Goal: Task Accomplishment & Management: Use online tool/utility

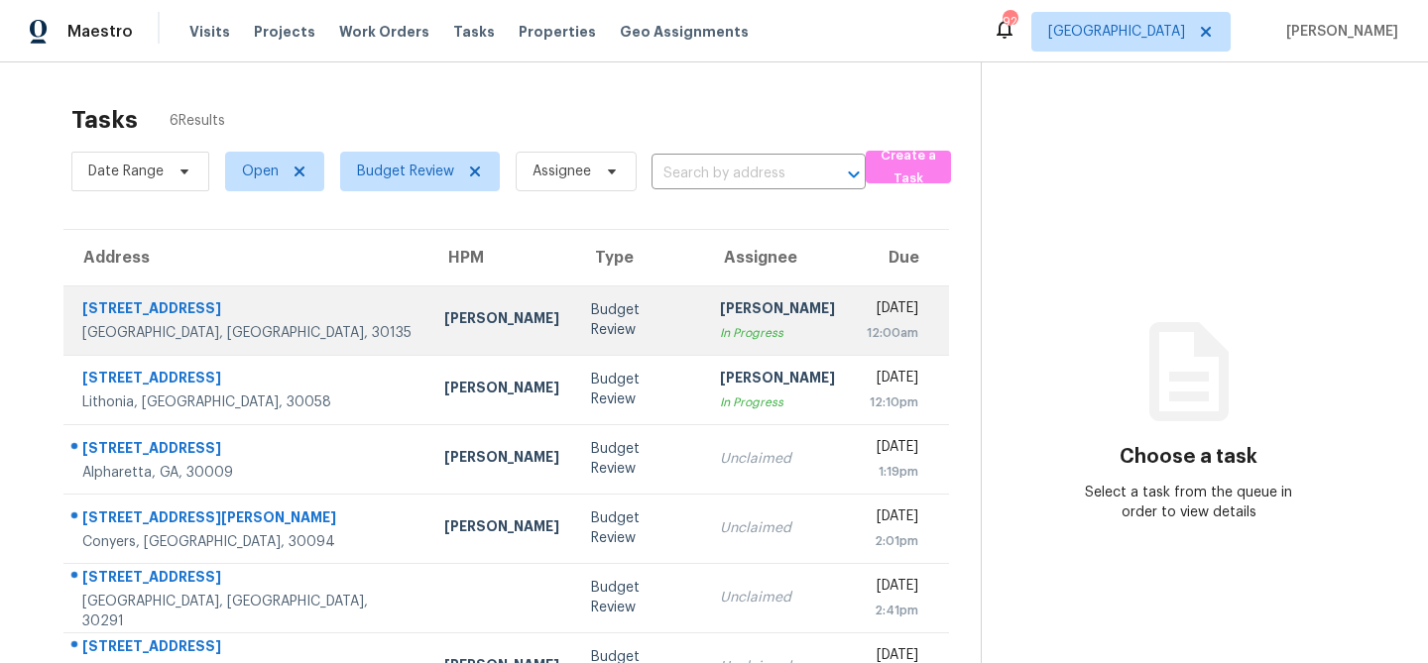
scroll to position [62, 0]
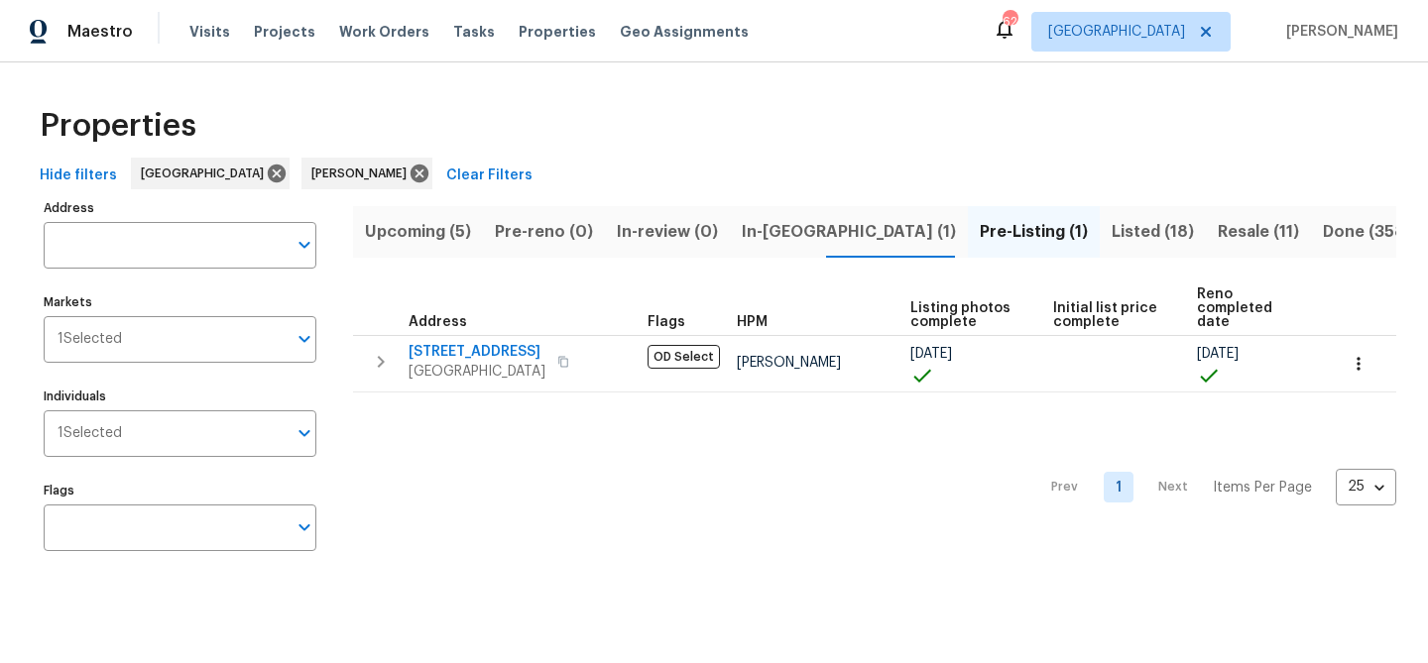
click at [751, 233] on span "In-reno (1)" at bounding box center [849, 232] width 214 height 28
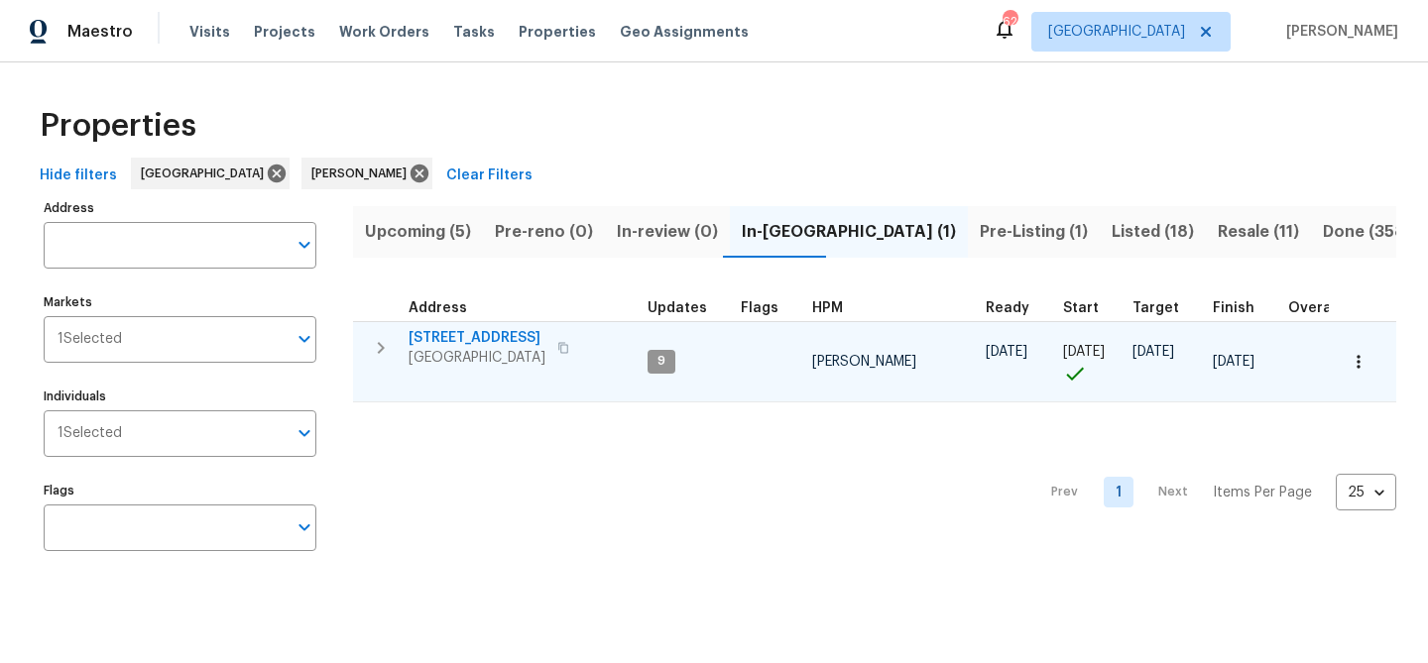
click at [466, 334] on span "201 Cedar Rock Trce" at bounding box center [476, 338] width 137 height 20
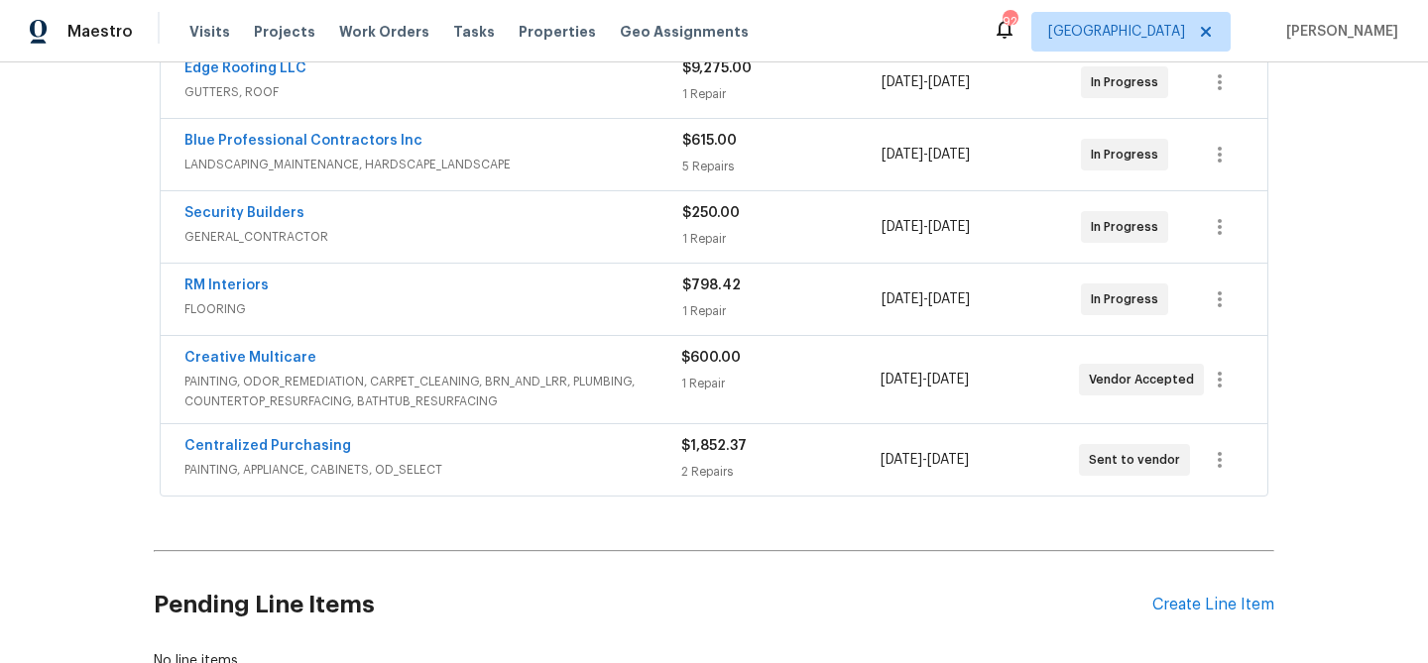
scroll to position [471, 0]
click at [1244, 605] on div "Create Line Item" at bounding box center [1213, 603] width 122 height 19
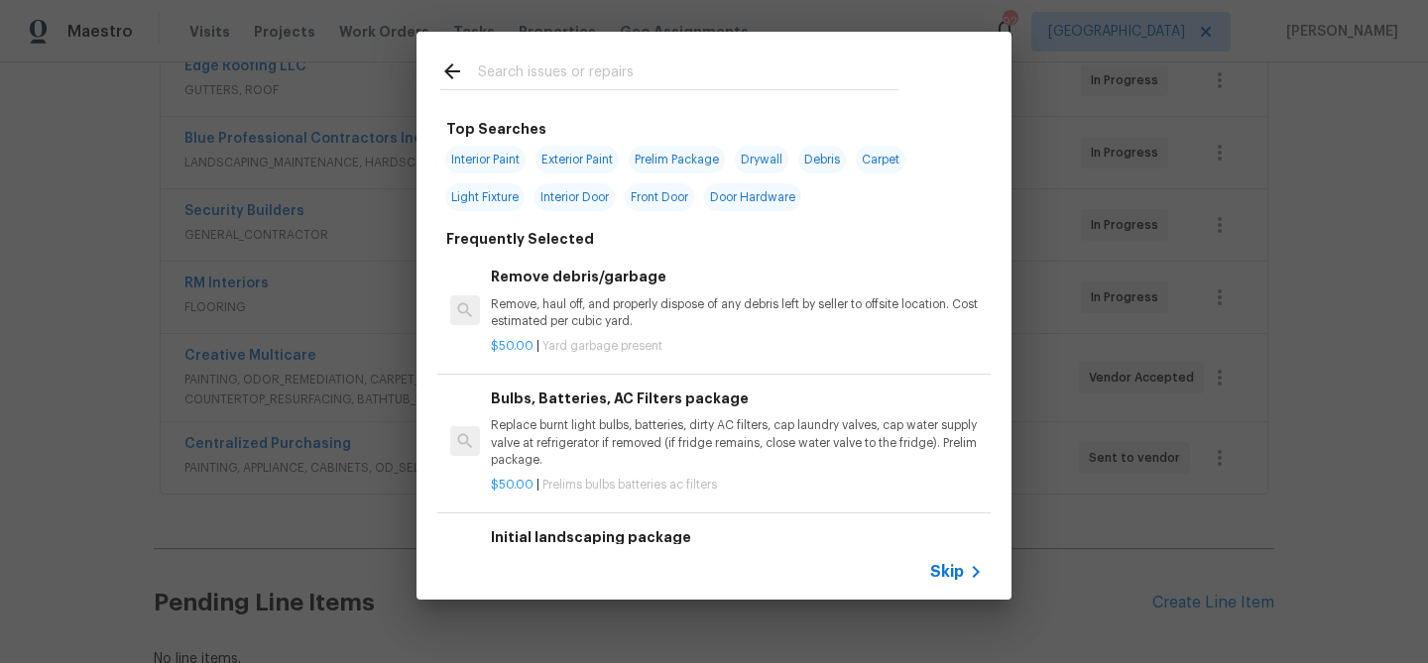
click at [626, 81] on input "text" at bounding box center [688, 74] width 420 height 30
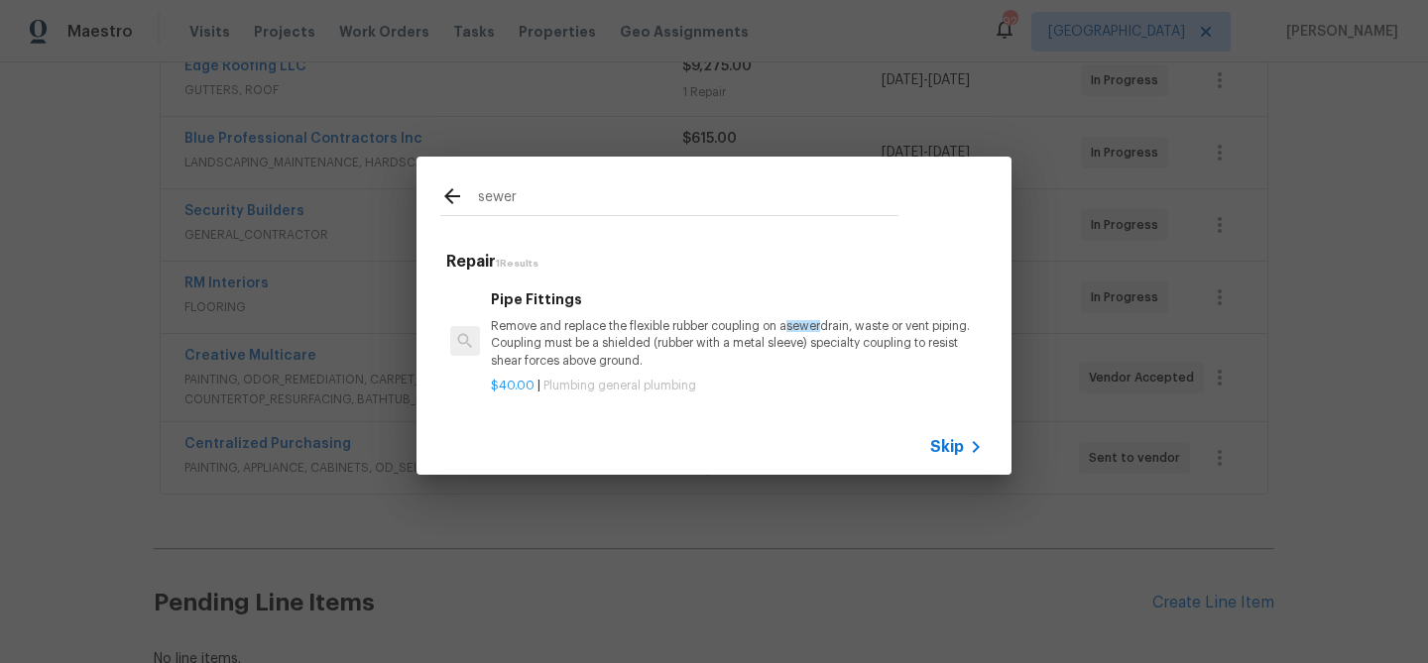
type input "sewer"
click at [635, 327] on p "Remove and replace the flexible rubber coupling on a sewer drain, waste or vent…" at bounding box center [737, 343] width 492 height 51
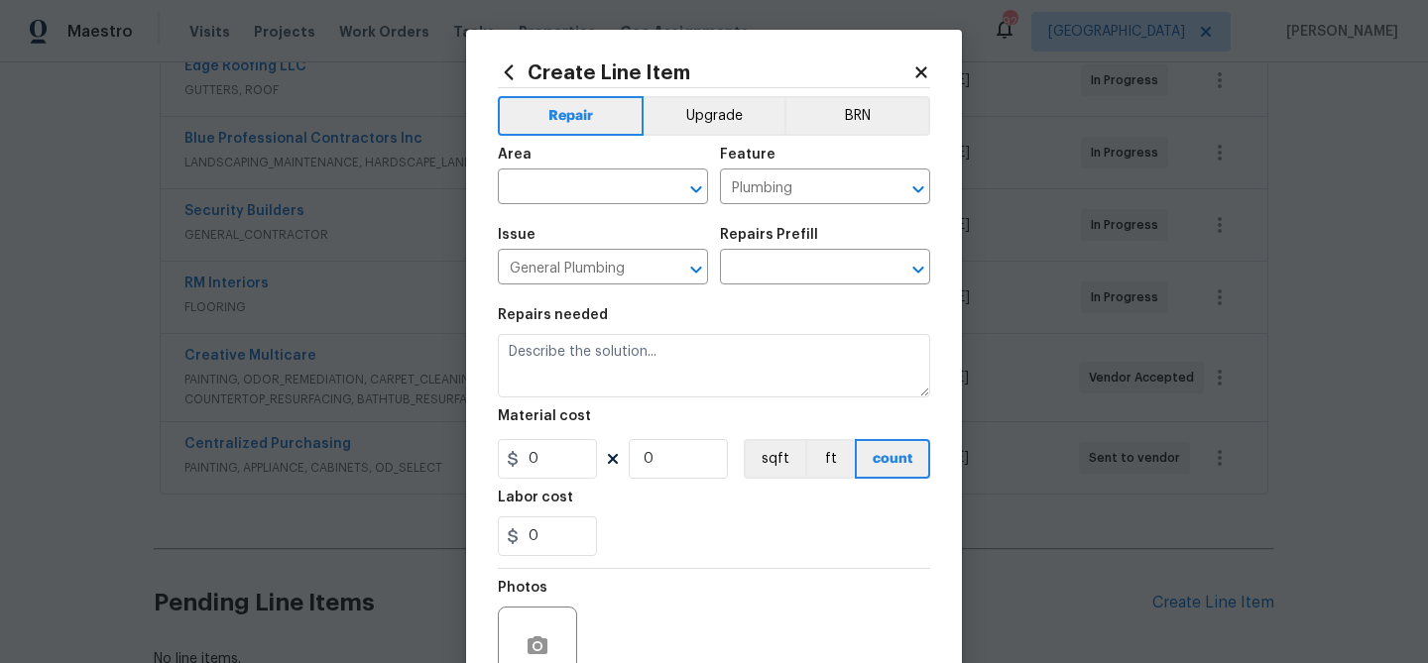
type input "Pipe Fittings $40.00"
type textarea "Remove and replace the flexible rubber coupling on a sewer drain, waste or vent…"
type input "40"
type input "1"
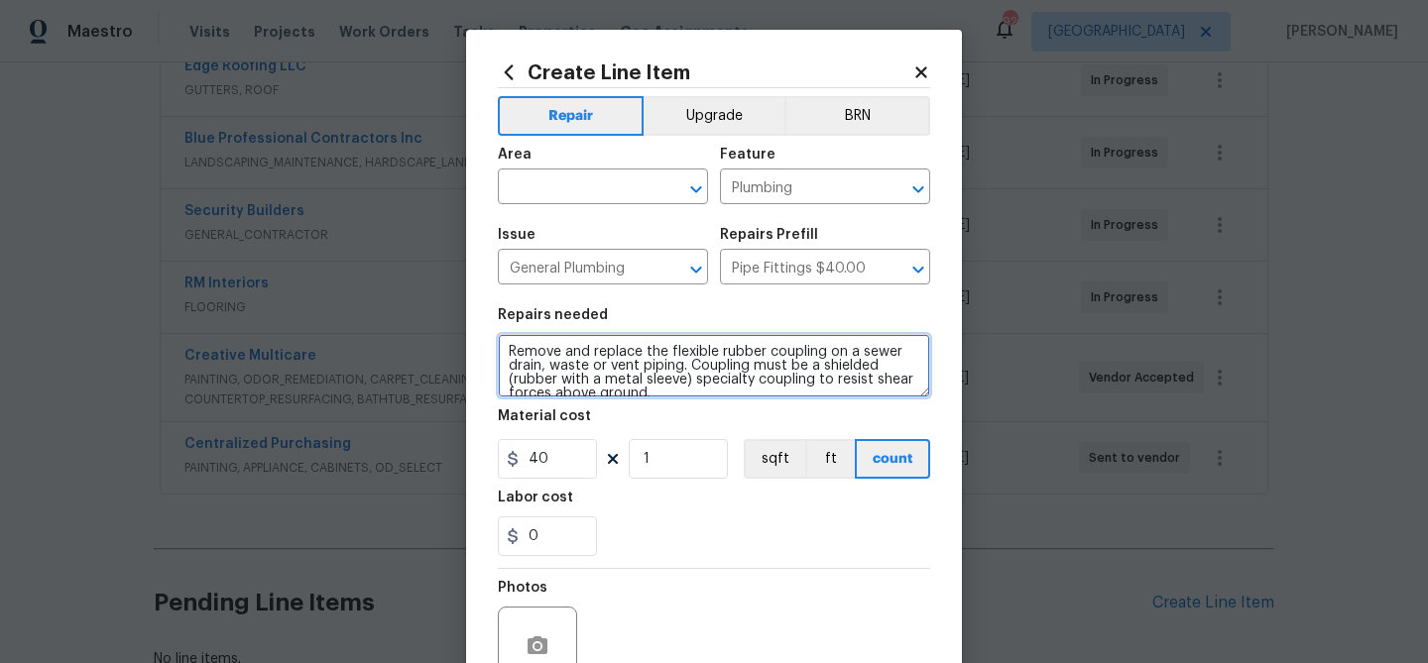
click at [562, 360] on textarea "Remove and replace the flexible rubber coupling on a sewer drain, waste or vent…" at bounding box center [714, 365] width 432 height 63
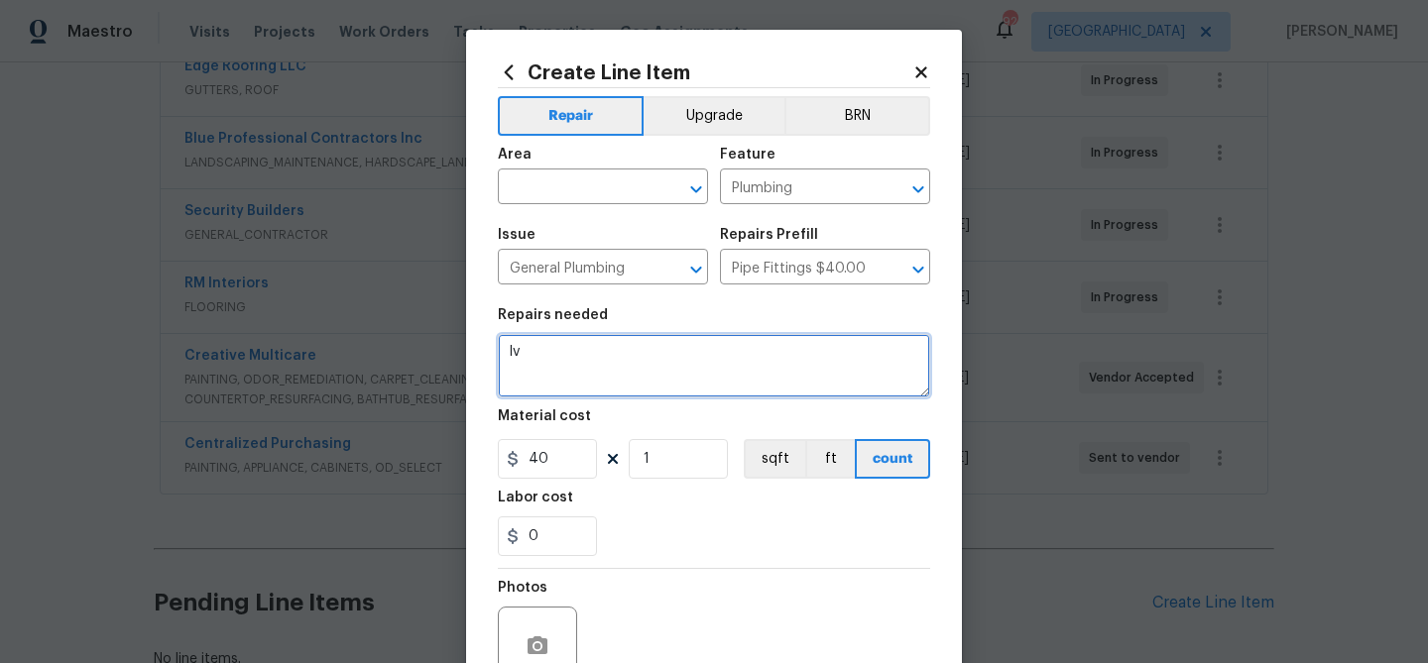
type textarea "I"
type textarea "Blocked sewage line - Please investigate sewage backup and unblock lines"
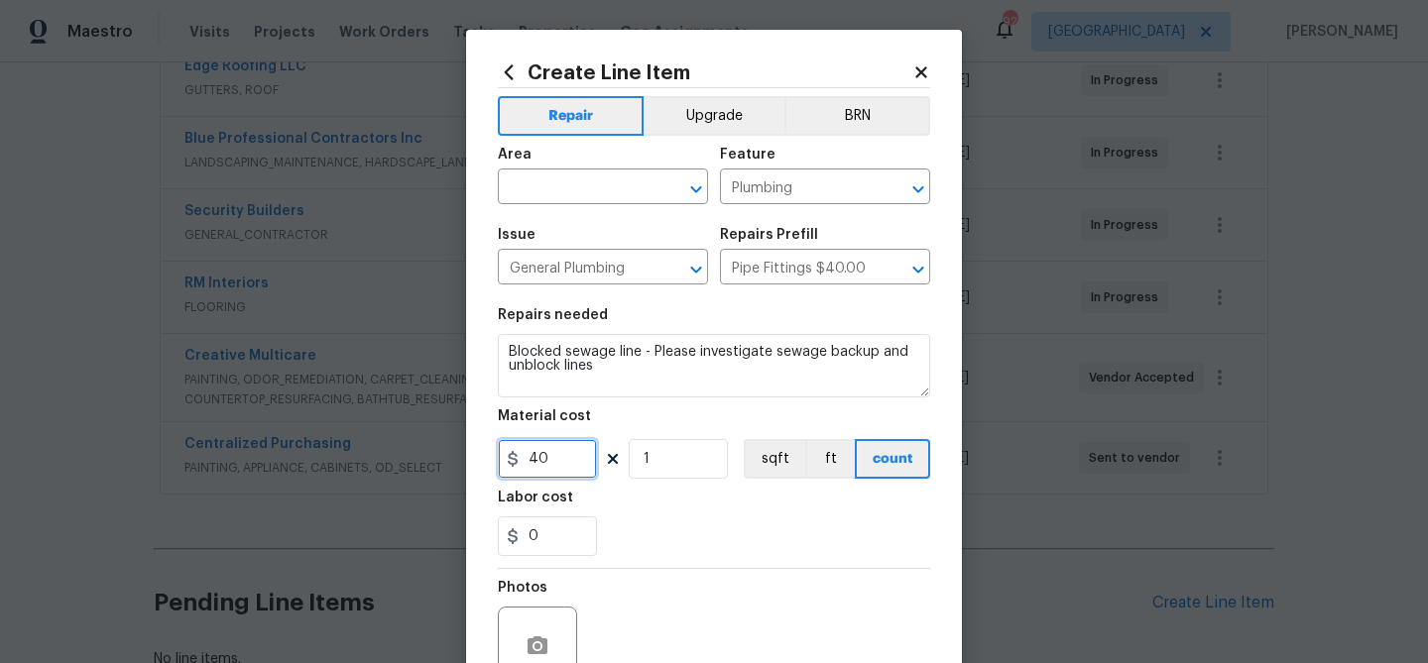
click at [544, 464] on input "40" at bounding box center [547, 459] width 99 height 40
click at [538, 463] on input "40" at bounding box center [547, 459] width 99 height 40
type input "200"
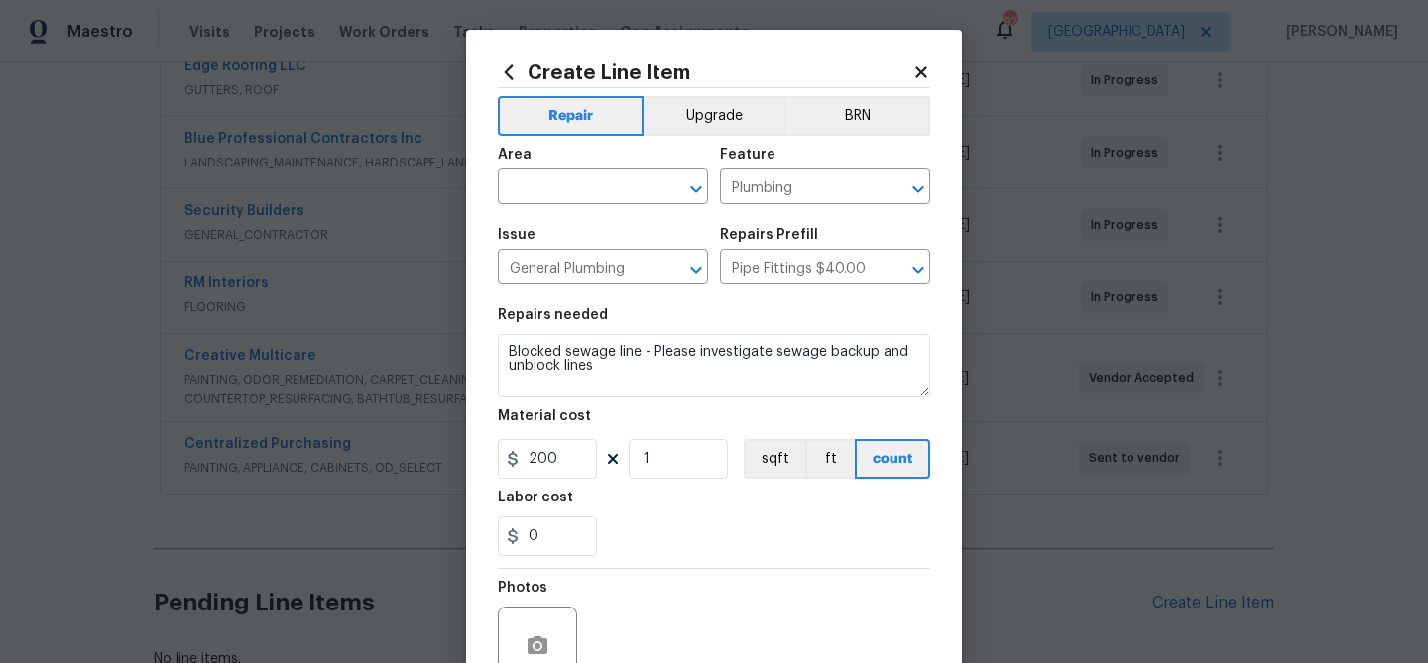
click at [641, 519] on div "0" at bounding box center [714, 537] width 432 height 40
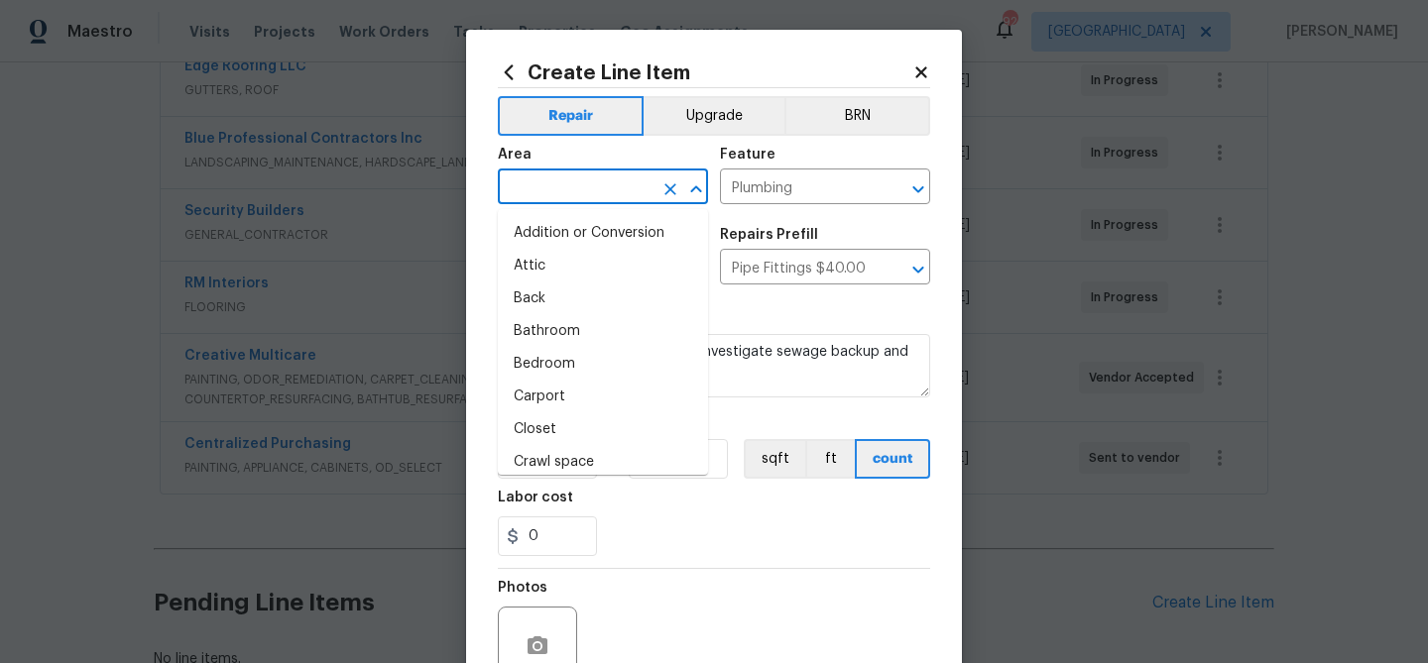
click at [567, 178] on input "text" at bounding box center [575, 188] width 155 height 31
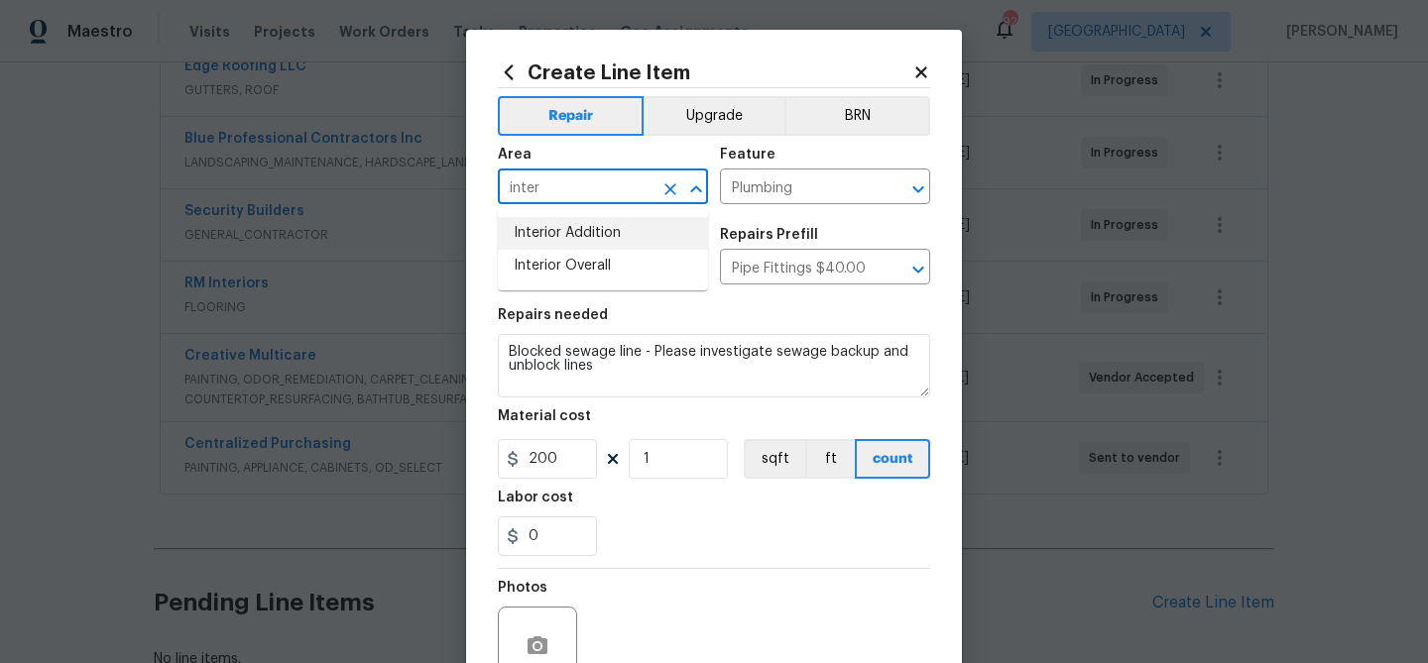
click at [560, 248] on li "Interior Addition" at bounding box center [603, 233] width 210 height 33
click at [568, 193] on input "Interior Addition" at bounding box center [575, 188] width 155 height 31
click at [592, 265] on li "Interior Overall" at bounding box center [603, 266] width 210 height 33
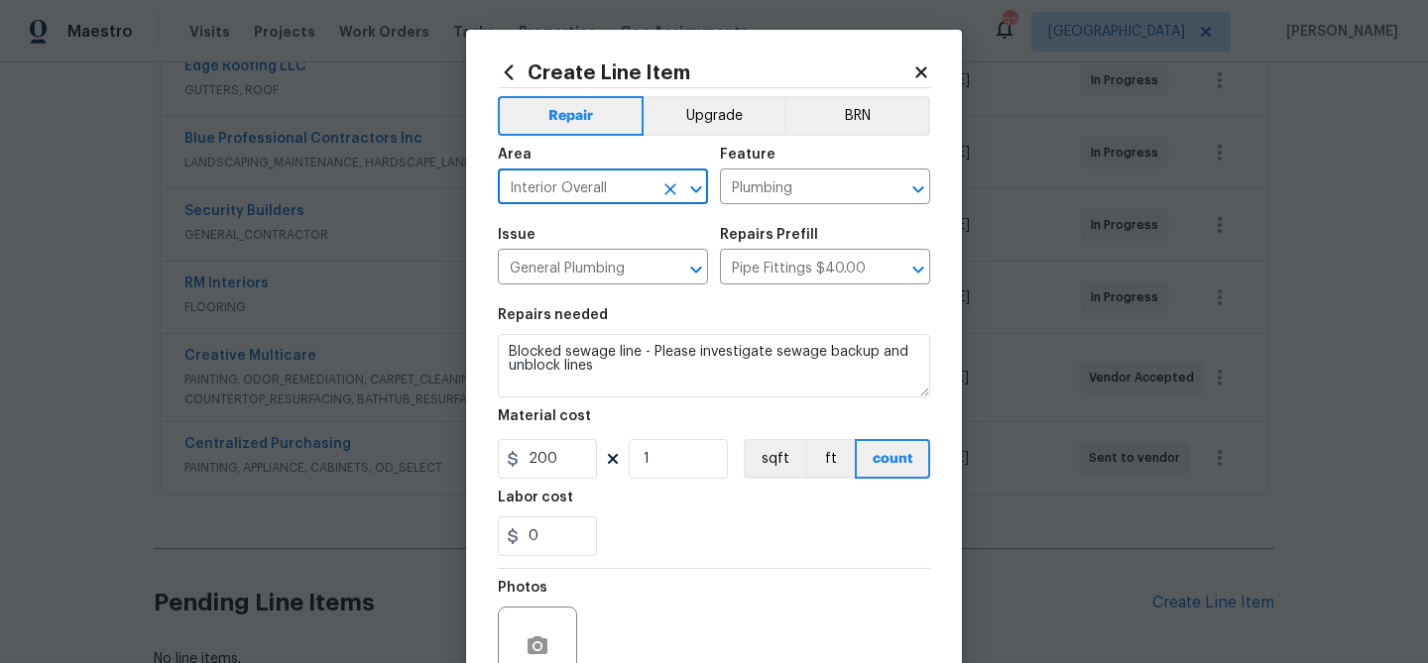
scroll to position [191, 0]
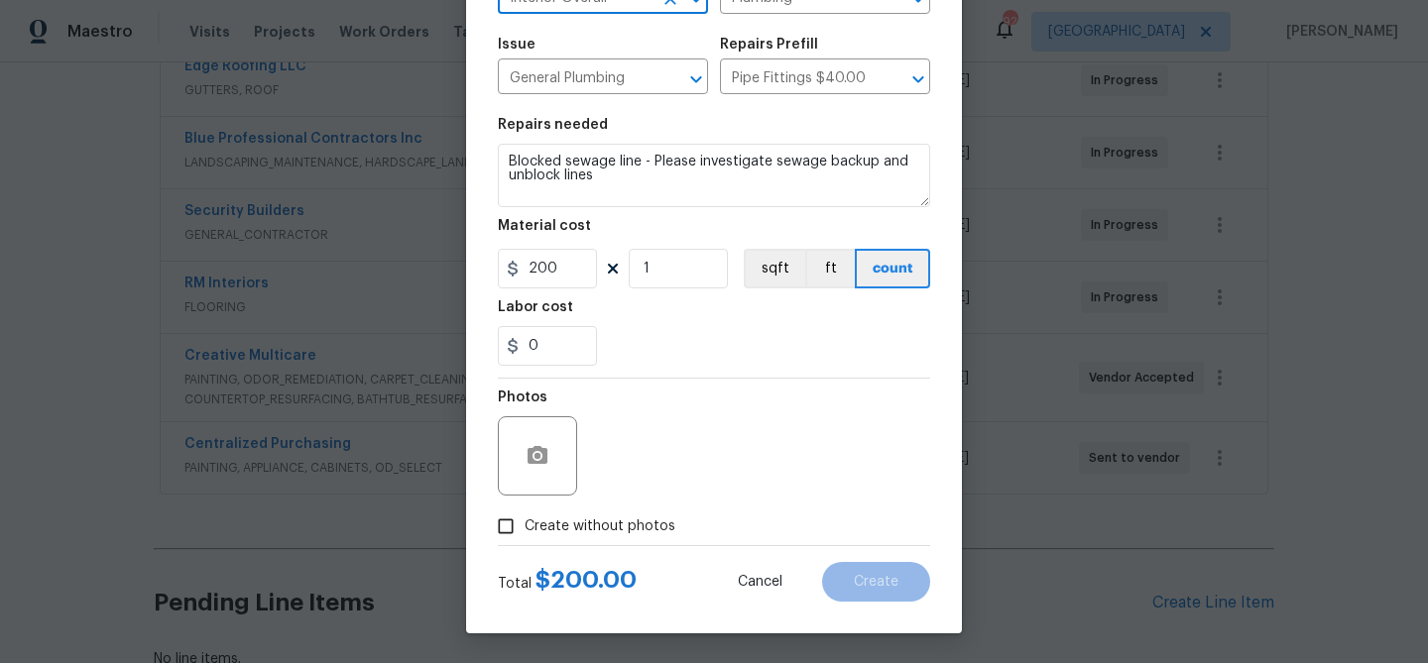
type input "Interior Overall"
drag, startPoint x: 662, startPoint y: 528, endPoint x: 659, endPoint y: 508, distance: 21.0
click at [660, 523] on span "Create without photos" at bounding box center [599, 527] width 151 height 21
click at [524, 523] on input "Create without photos" at bounding box center [506, 527] width 38 height 38
checkbox input "true"
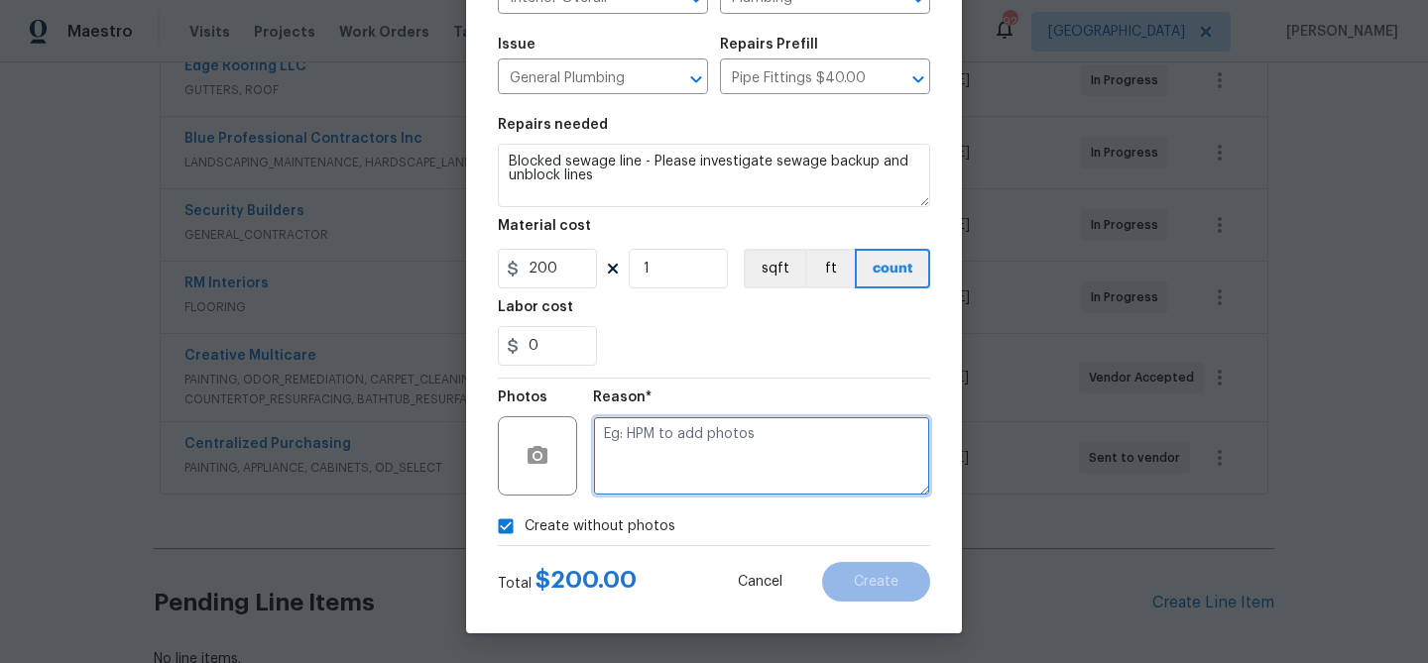
click at [683, 466] on textarea at bounding box center [761, 455] width 337 height 79
type textarea "Sewage back up"
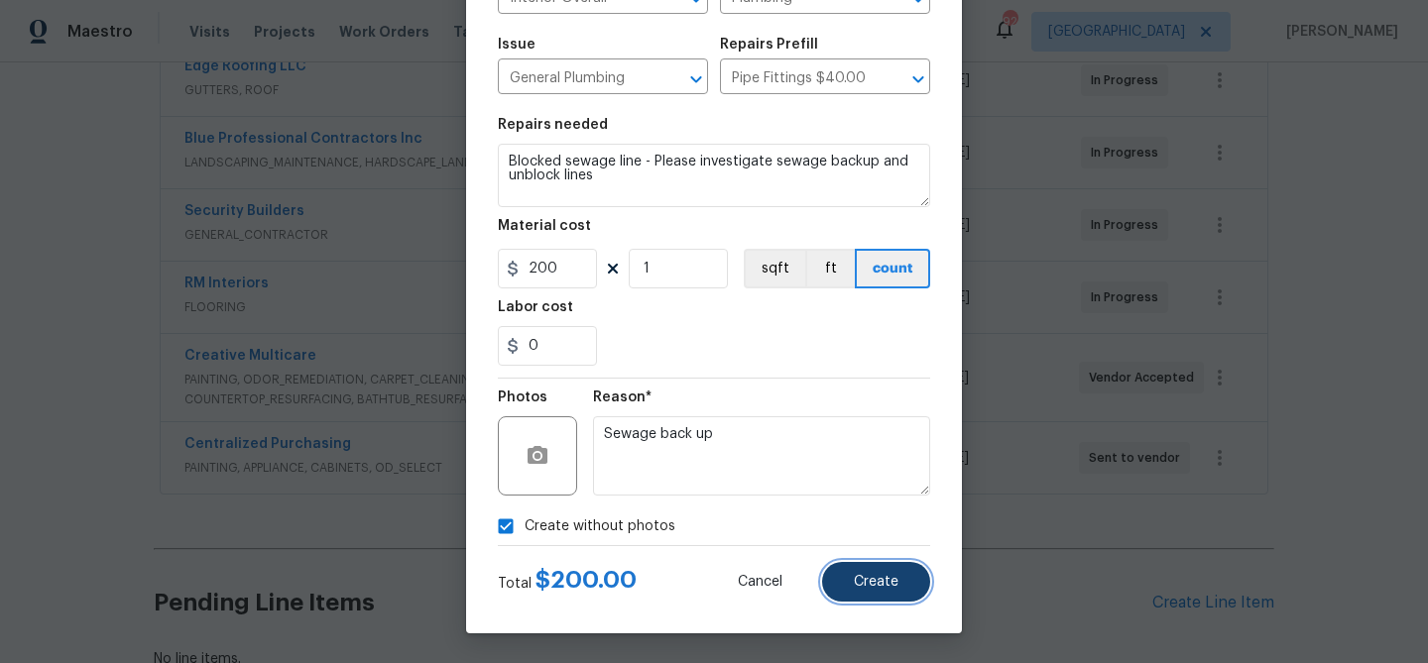
click at [896, 591] on button "Create" at bounding box center [876, 582] width 108 height 40
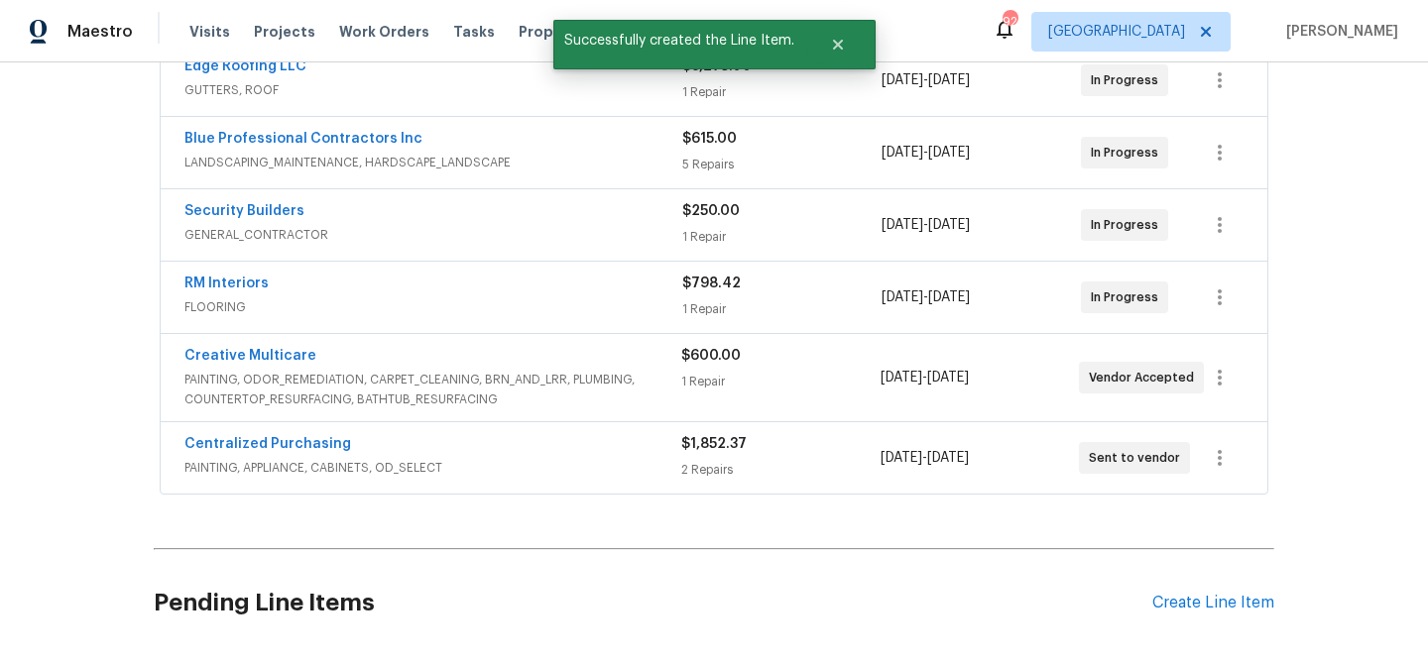
scroll to position [838, 0]
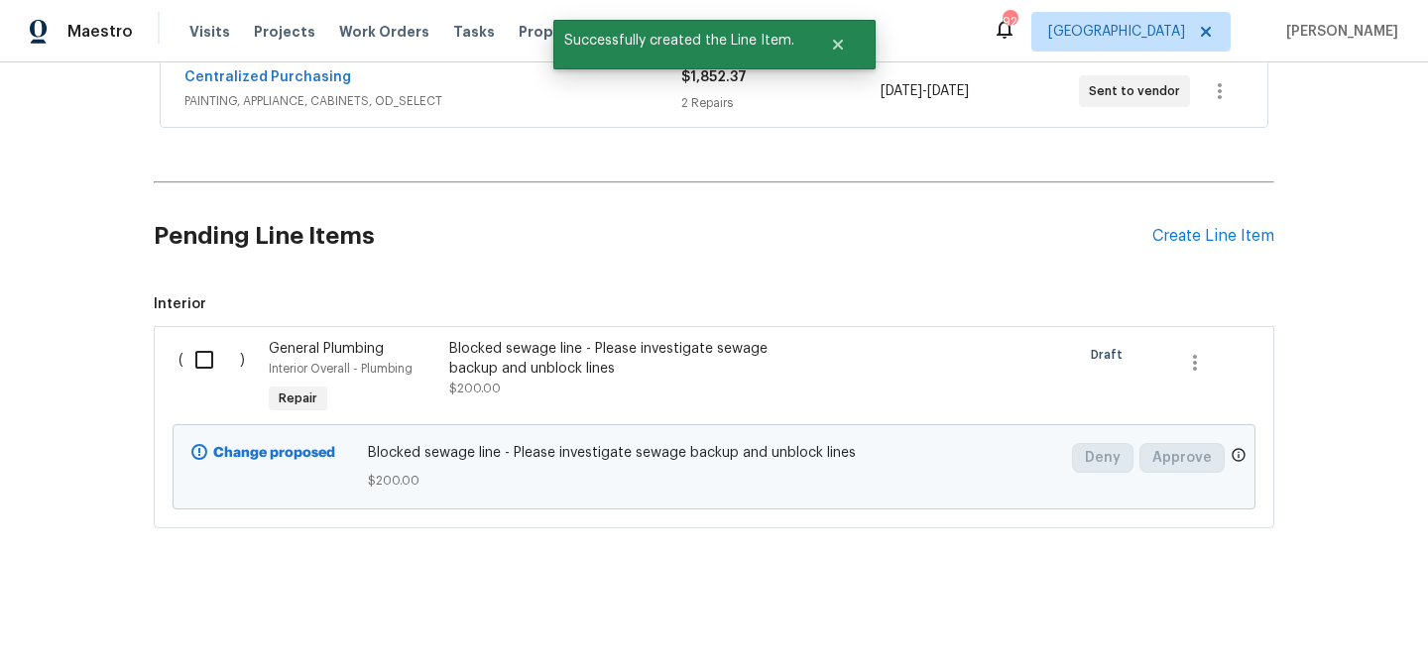
click at [188, 348] on input "checkbox" at bounding box center [211, 360] width 57 height 42
checkbox input "true"
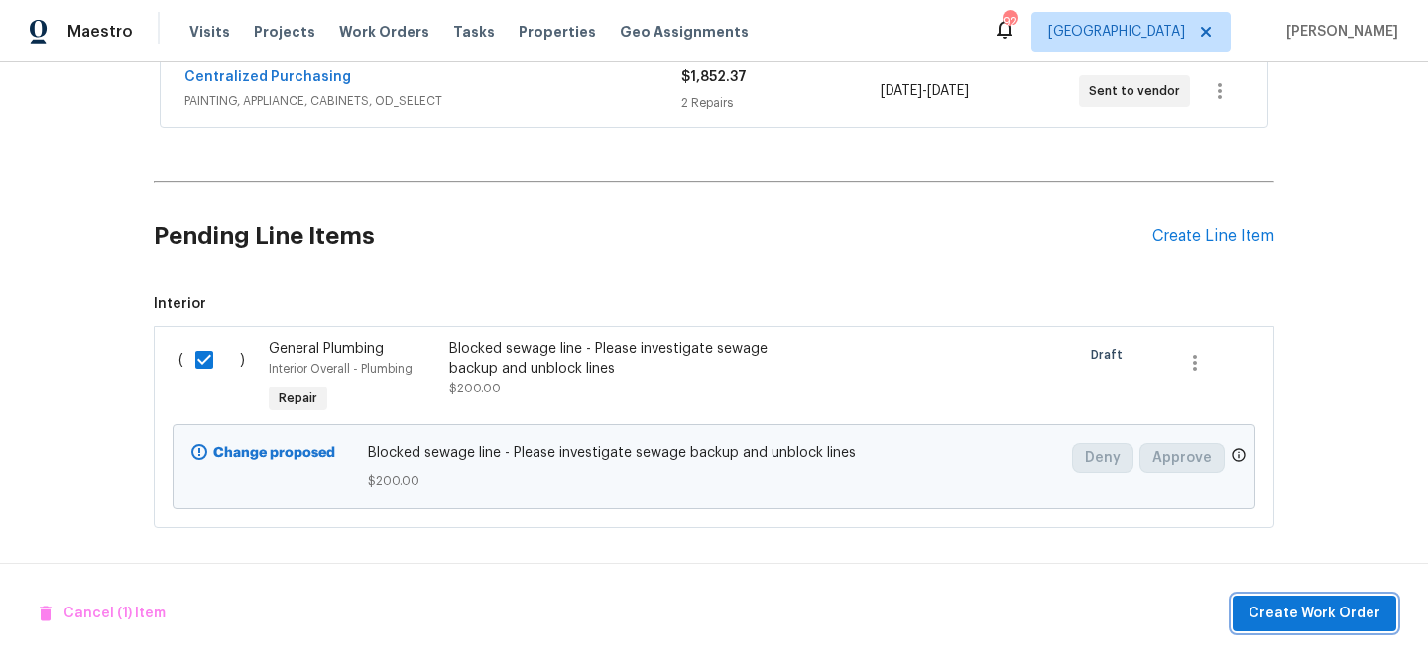
click at [1260, 606] on span "Create Work Order" at bounding box center [1314, 614] width 132 height 25
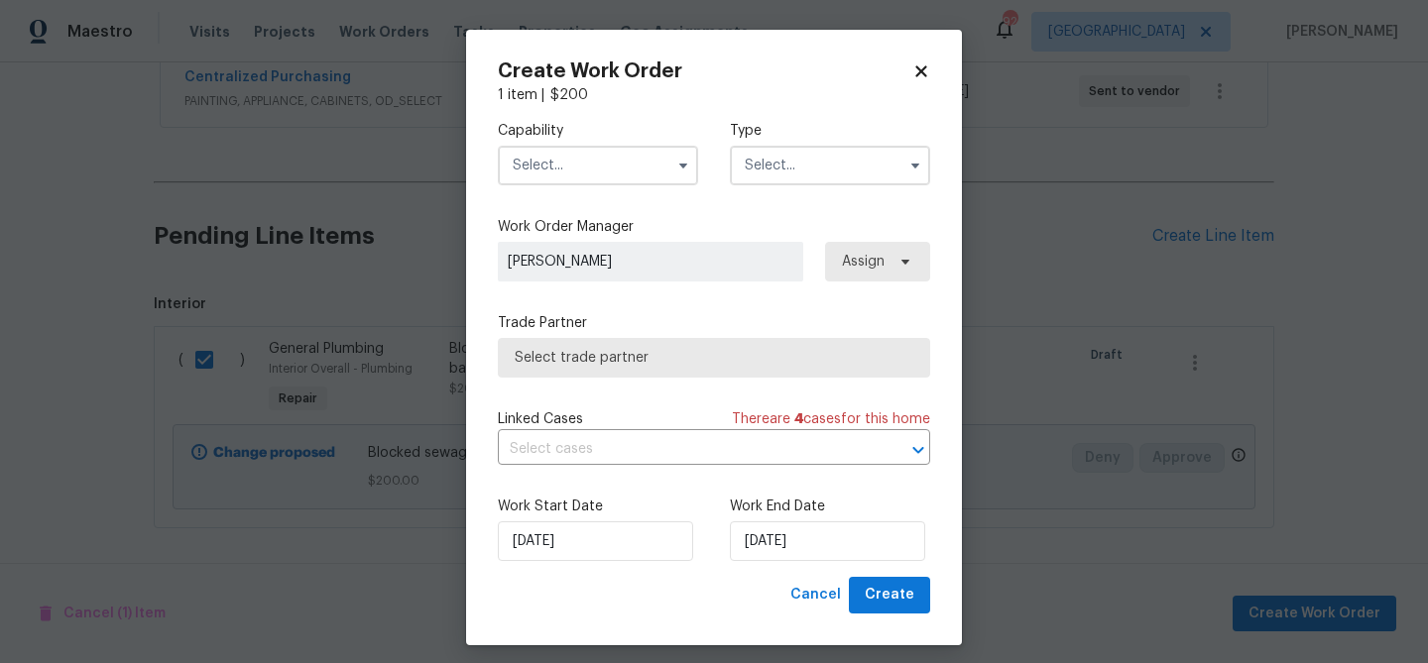
click at [540, 158] on input "text" at bounding box center [598, 166] width 200 height 40
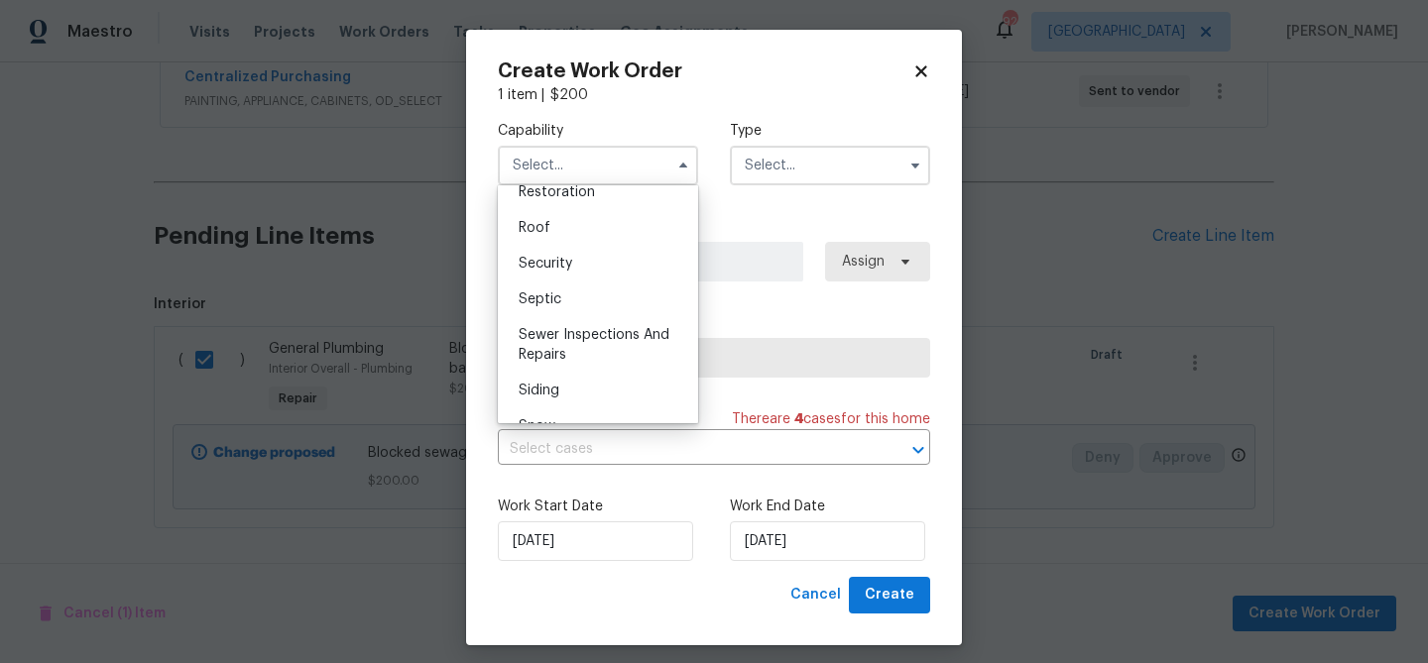
scroll to position [2007, 0]
click at [615, 282] on div "Septic" at bounding box center [598, 296] width 190 height 36
type input "Septic"
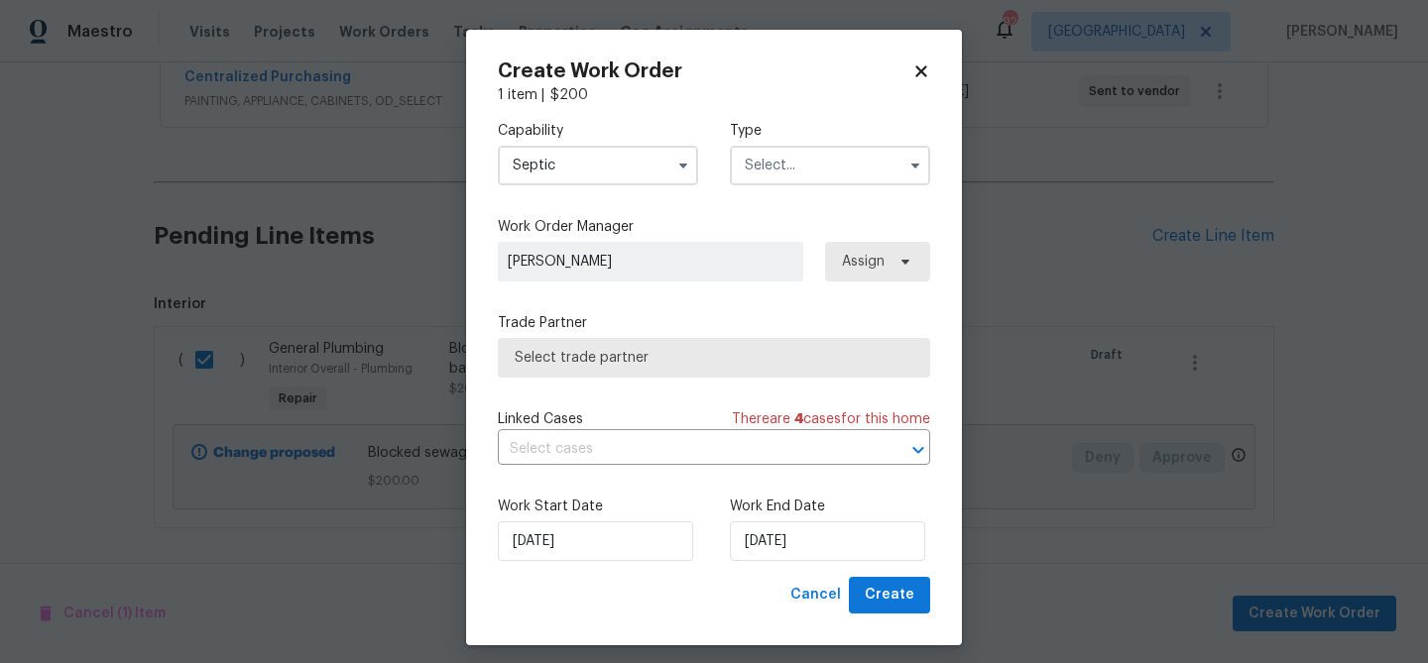
click at [744, 160] on input "text" at bounding box center [830, 166] width 200 height 40
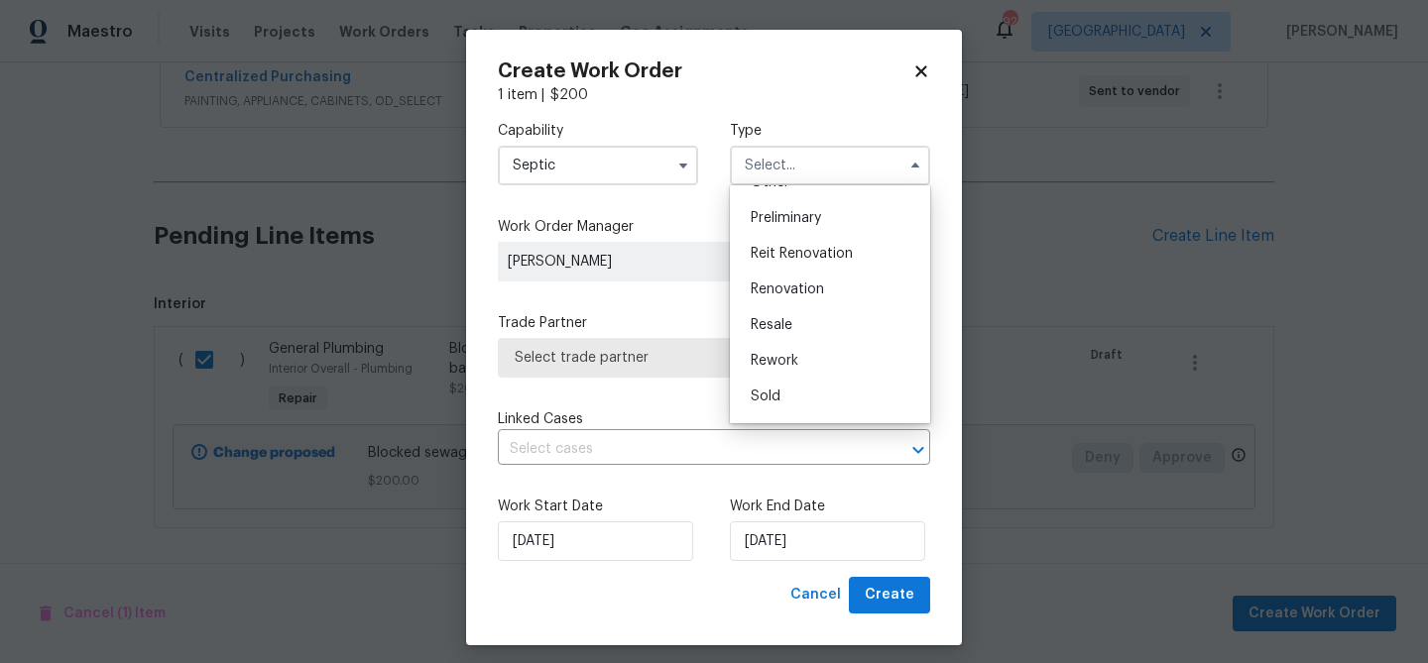
scroll to position [450, 0]
click at [779, 253] on span "Renovation" at bounding box center [786, 258] width 73 height 14
type input "Renovation"
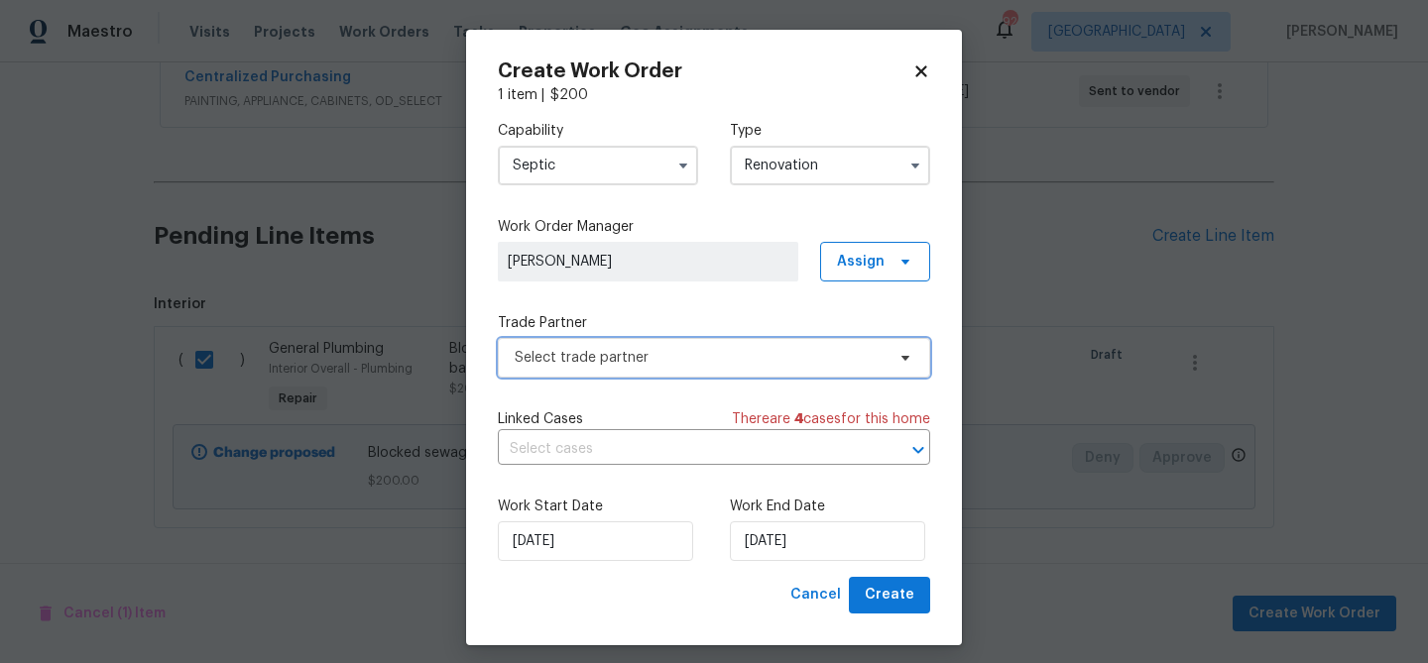
click at [651, 364] on span "Select trade partner" at bounding box center [700, 358] width 370 height 20
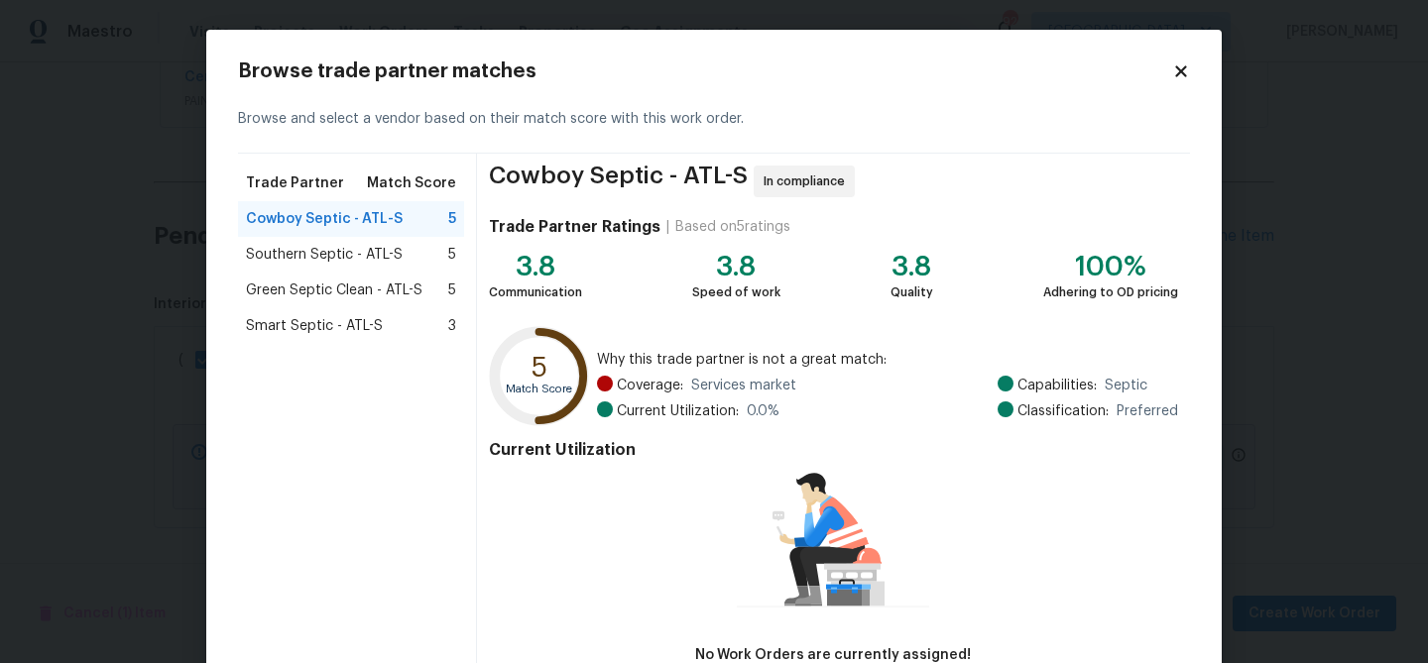
scroll to position [130, 0]
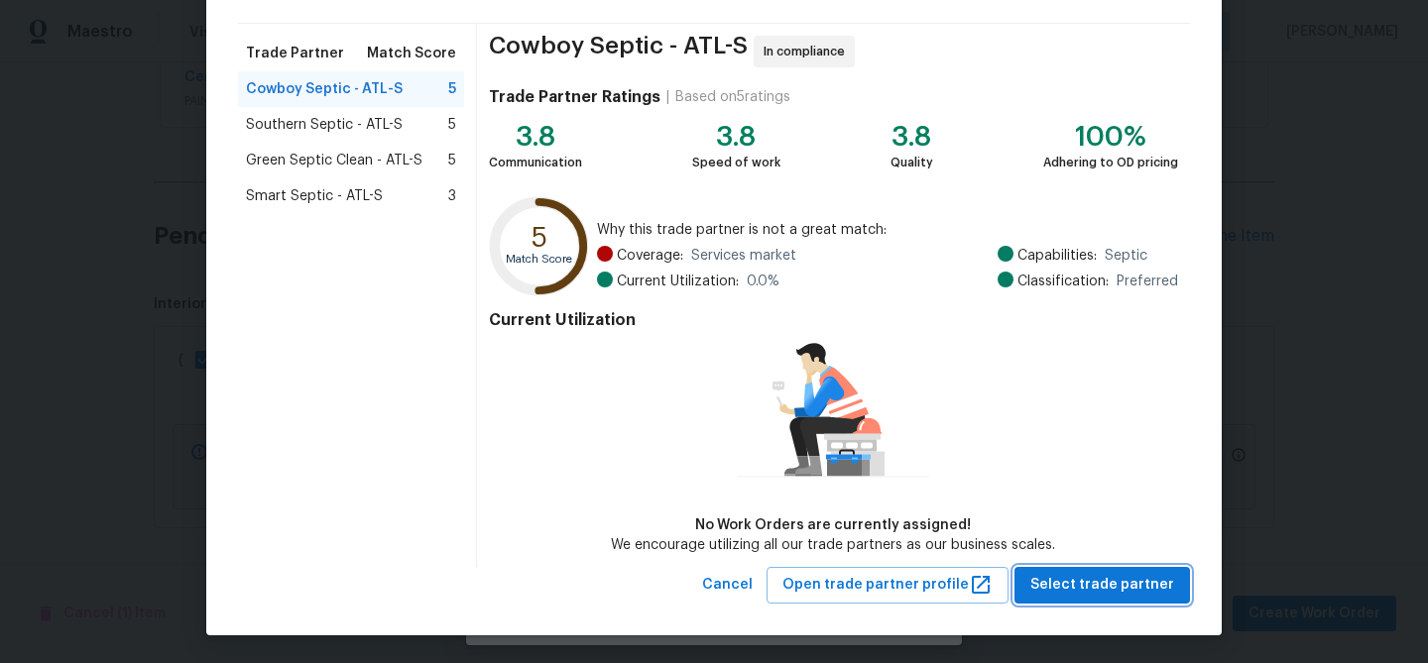
click at [1097, 582] on span "Select trade partner" at bounding box center [1102, 585] width 144 height 25
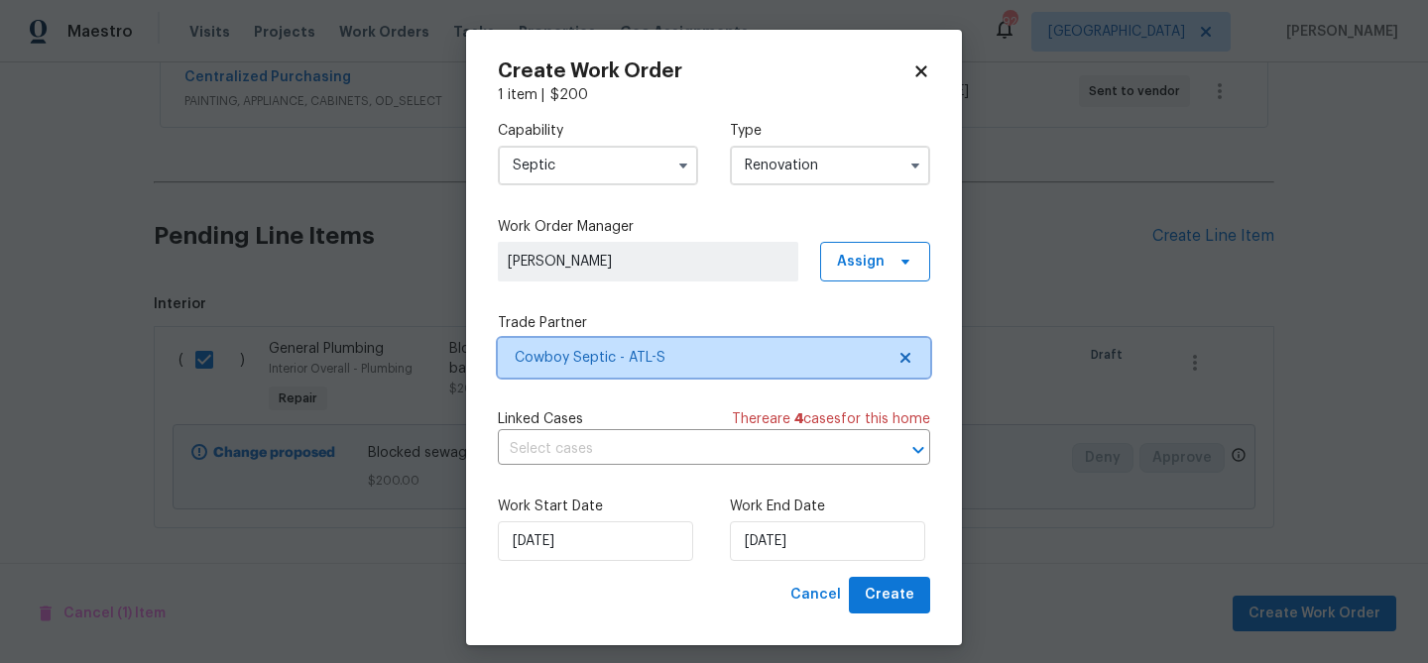
scroll to position [0, 0]
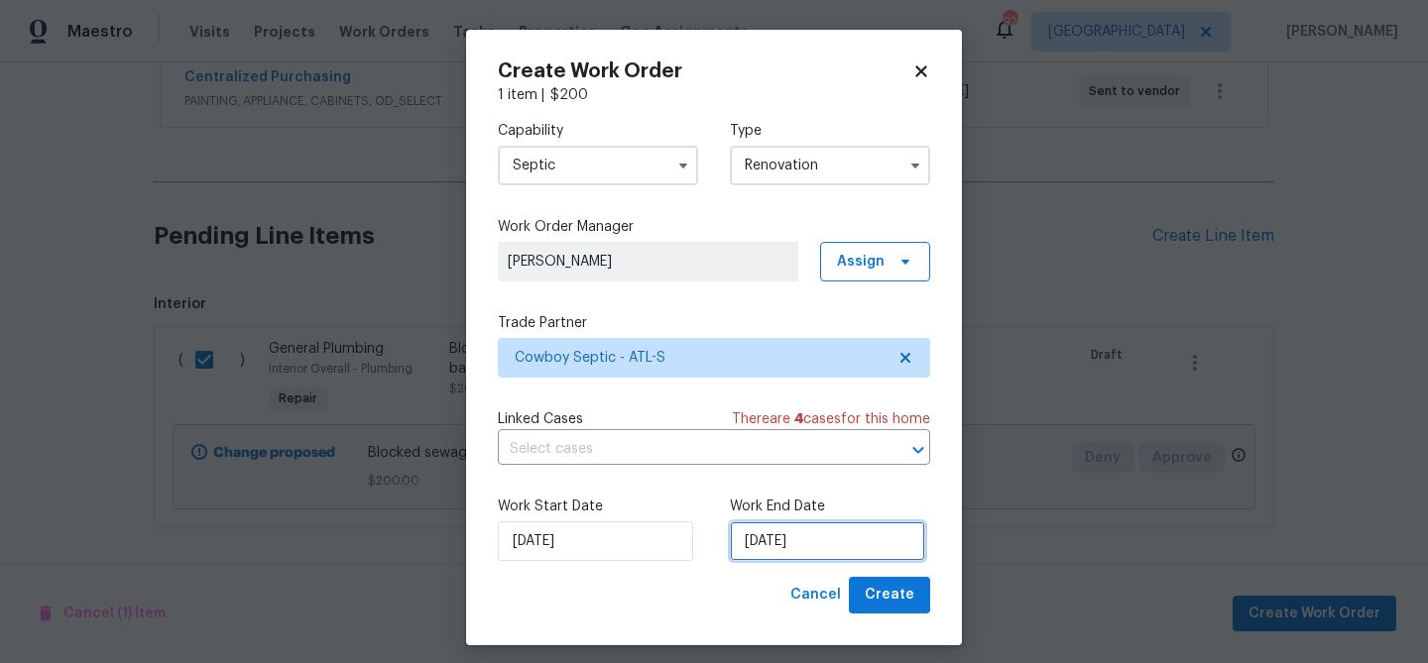
click at [816, 538] on input "[DATE]" at bounding box center [827, 541] width 195 height 40
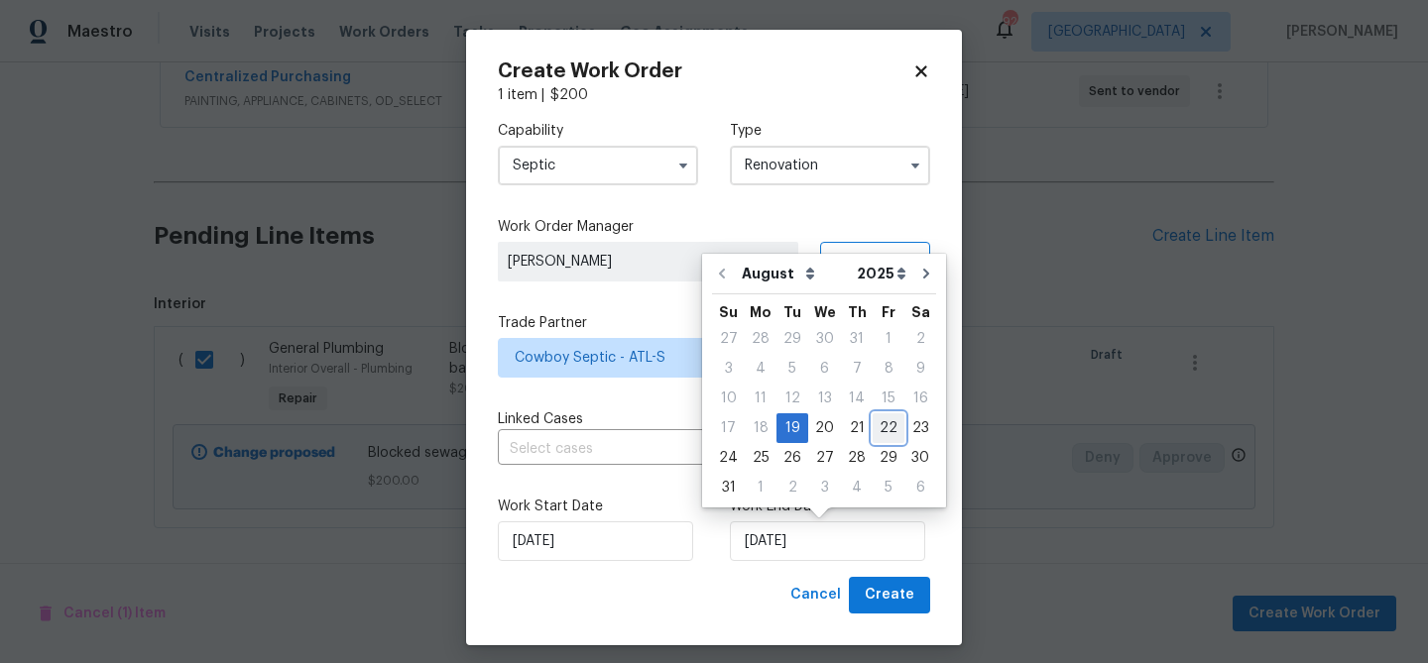
click at [872, 416] on div "22" at bounding box center [888, 428] width 32 height 28
type input "[DATE]"
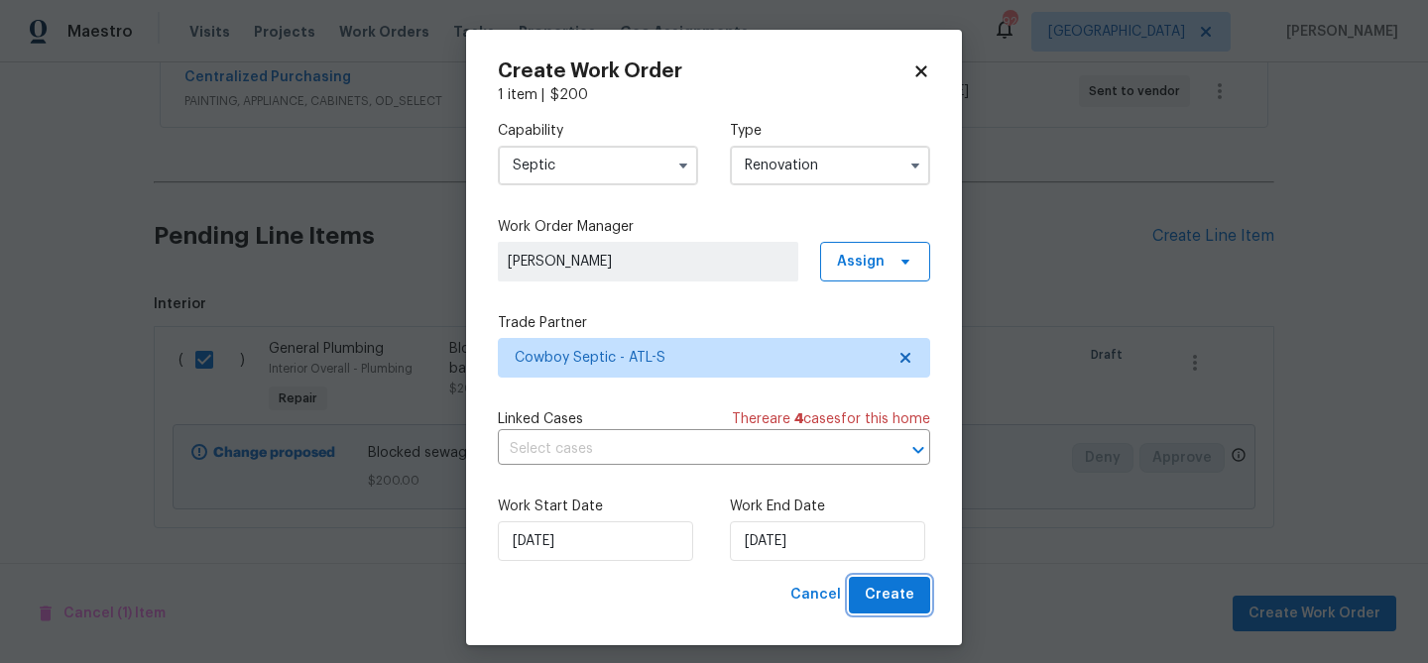
click at [876, 583] on span "Create" at bounding box center [890, 595] width 50 height 25
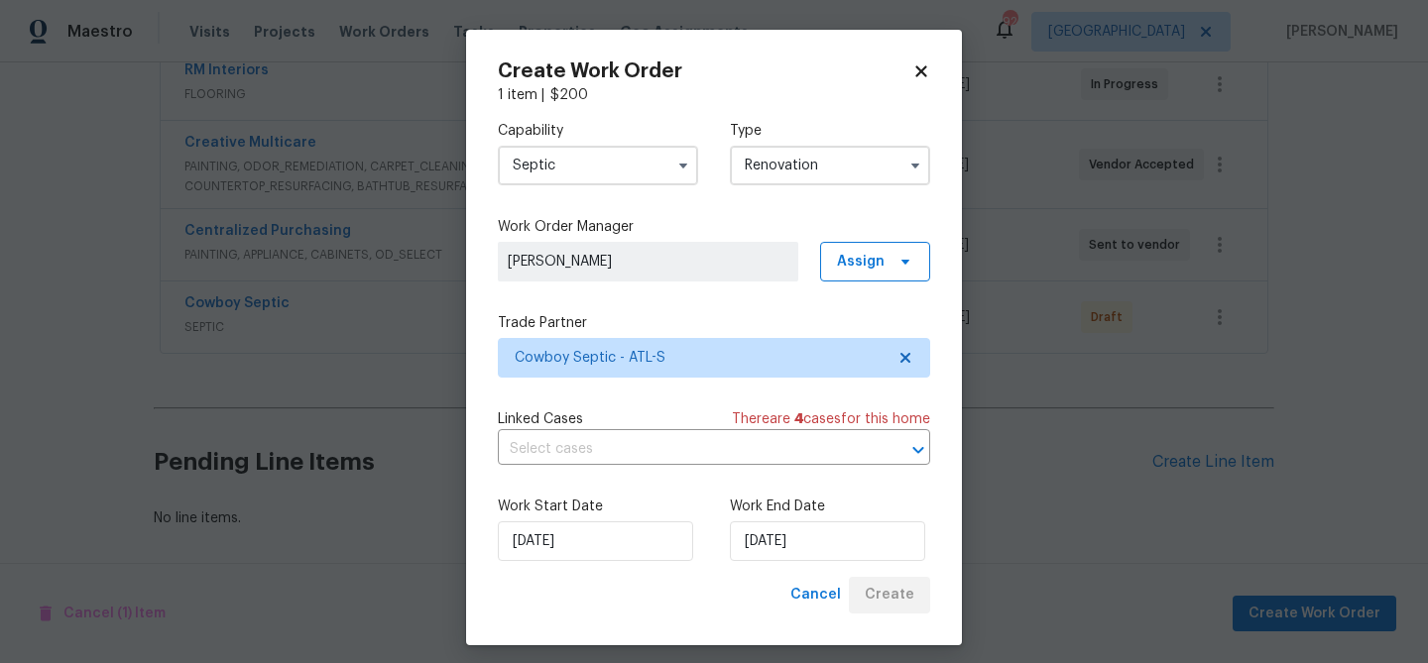
scroll to position [684, 0]
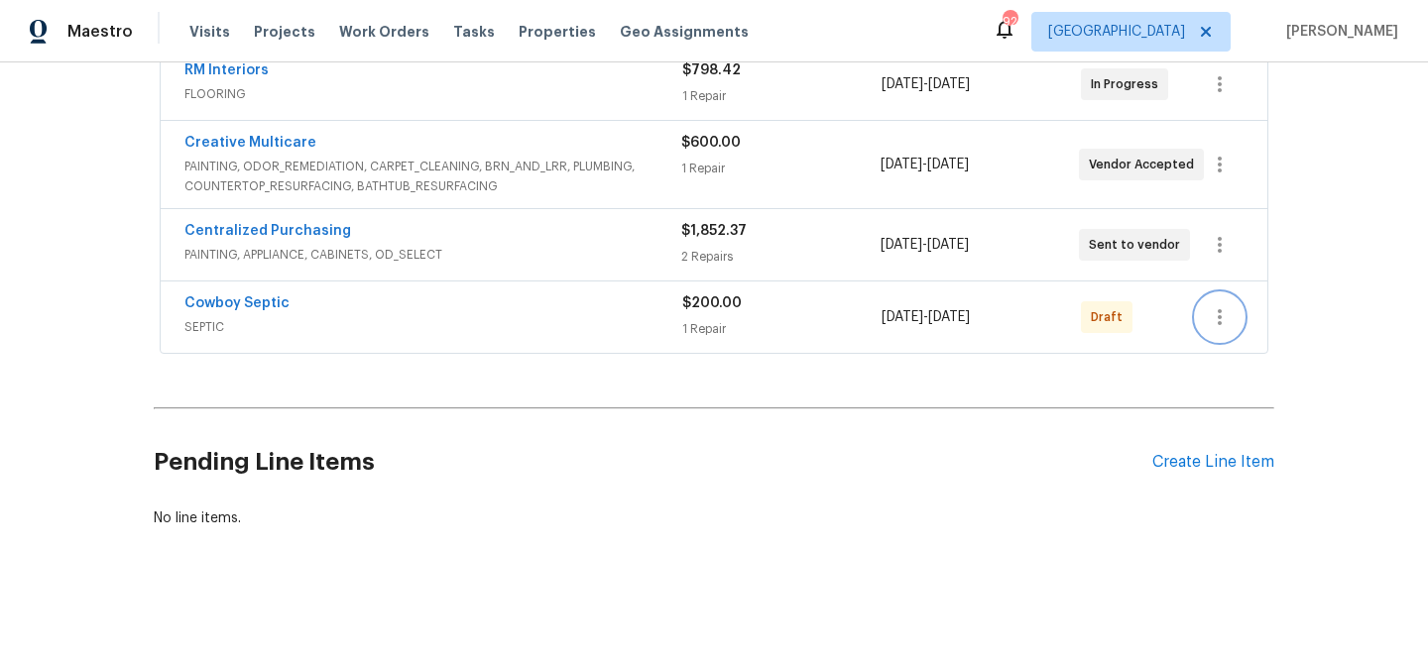
click at [1220, 311] on icon "button" at bounding box center [1220, 317] width 24 height 24
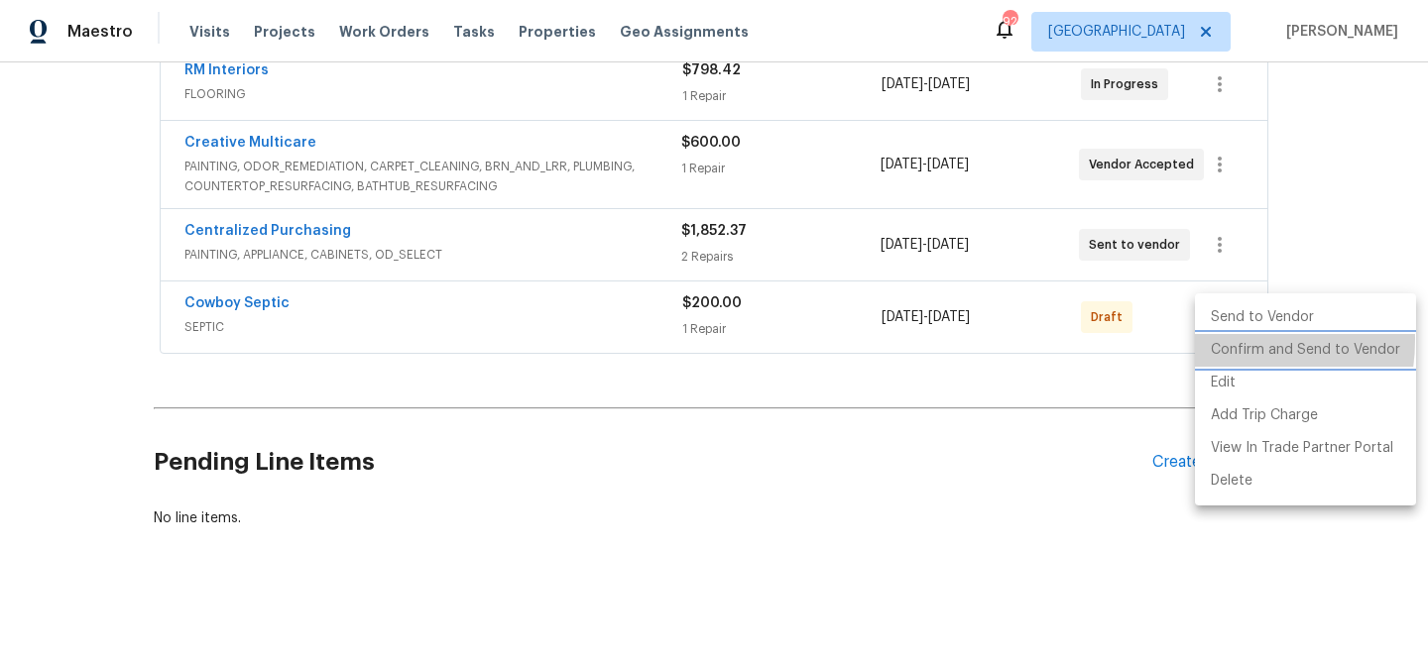
click at [1212, 340] on li "Confirm and Send to Vendor" at bounding box center [1305, 350] width 221 height 33
